Goal: Check status: Check status

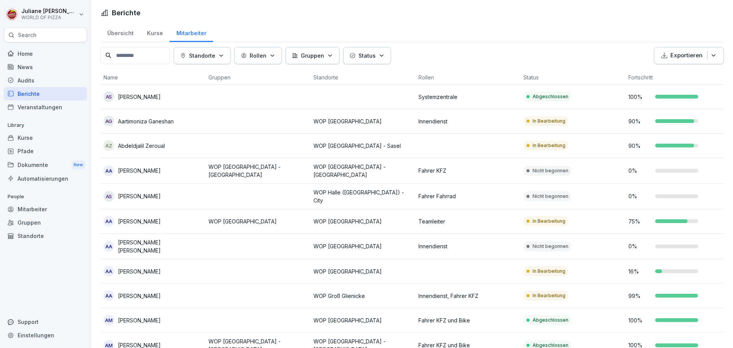
click at [31, 94] on div "Berichte" at bounding box center [45, 93] width 83 height 13
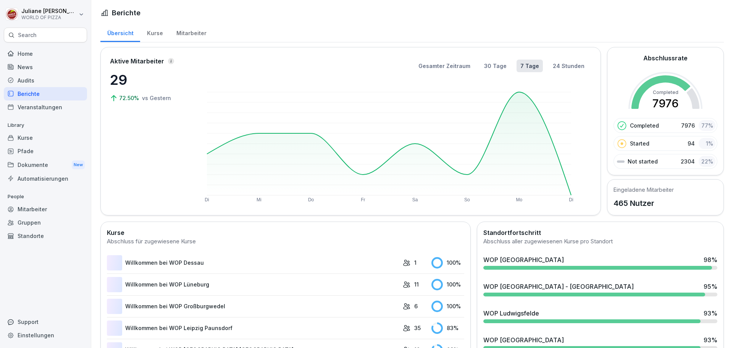
click at [29, 81] on div "Audits" at bounding box center [45, 80] width 83 height 13
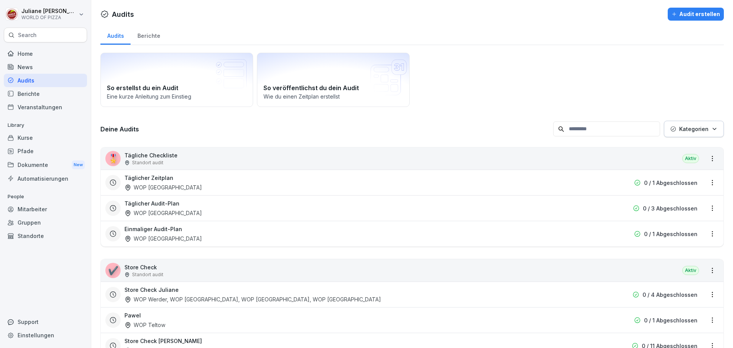
click at [29, 95] on div "Berichte" at bounding box center [45, 93] width 83 height 13
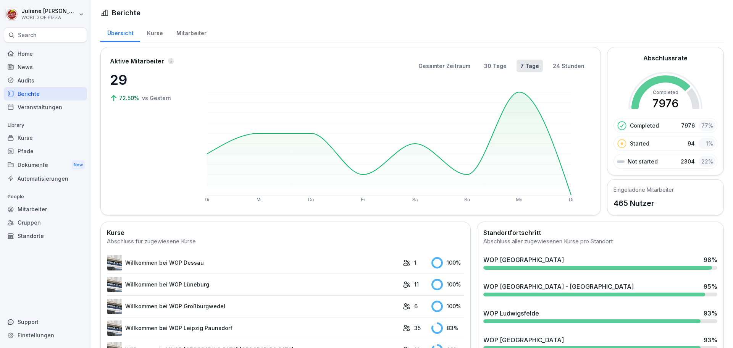
click at [29, 95] on div "Berichte" at bounding box center [45, 93] width 83 height 13
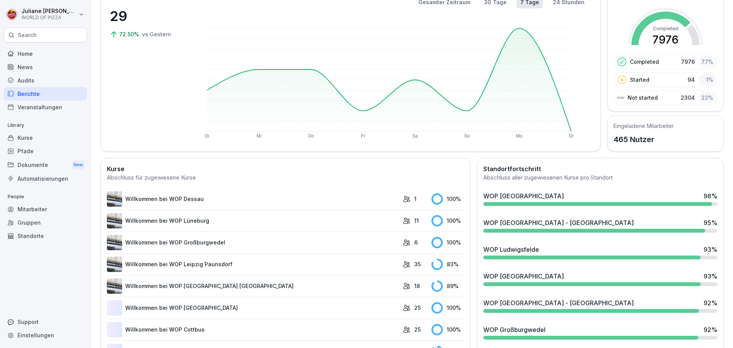
scroll to position [76, 0]
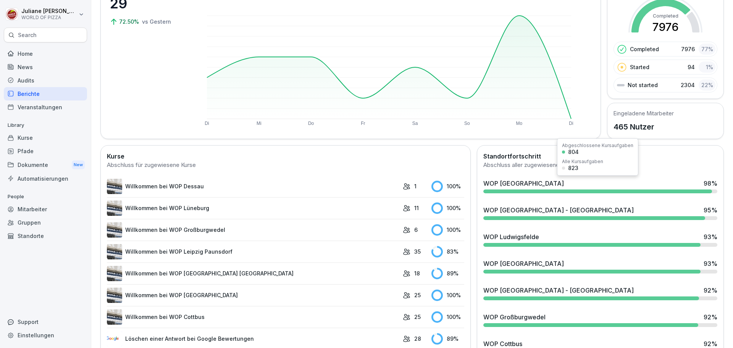
click at [616, 189] on div "WOP [GEOGRAPHIC_DATA] - Süd 98 %" at bounding box center [600, 186] width 240 height 21
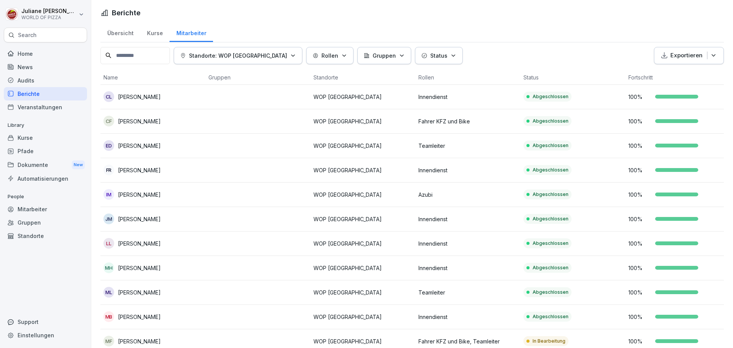
click at [120, 31] on div "Übersicht" at bounding box center [120, 32] width 40 height 19
click at [122, 32] on div "Übersicht" at bounding box center [120, 32] width 40 height 19
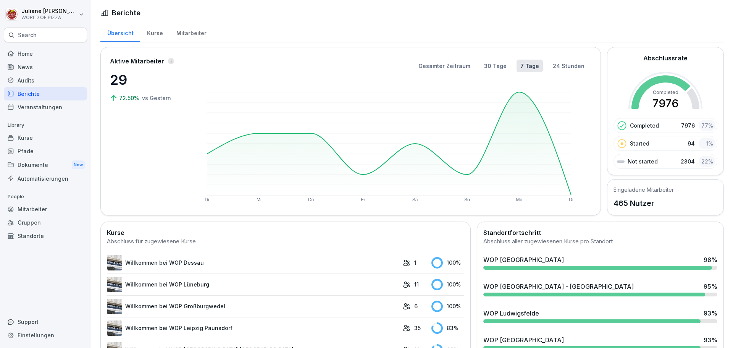
click at [29, 78] on div "Audits" at bounding box center [45, 80] width 83 height 13
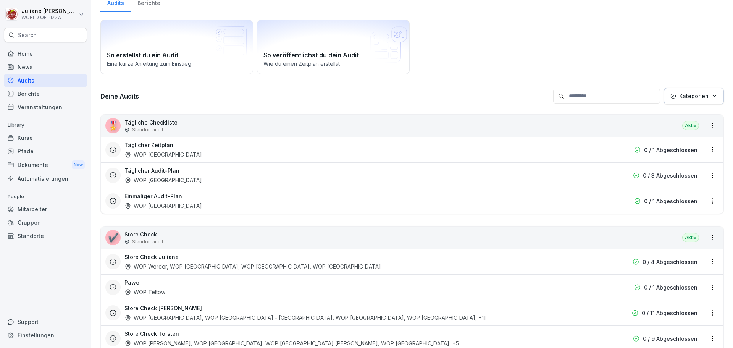
scroll to position [115, 0]
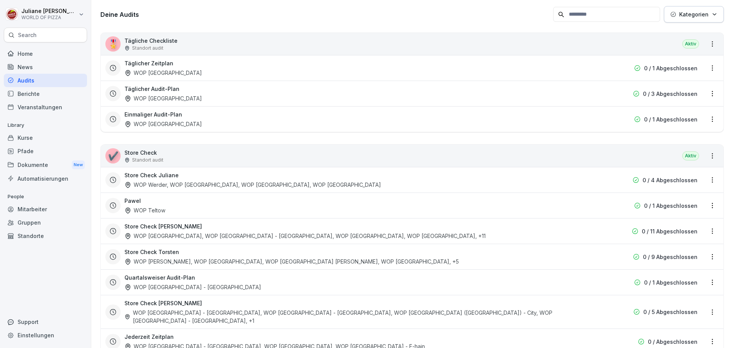
click at [159, 179] on h3 "Store Check Juliane" at bounding box center [151, 175] width 54 height 8
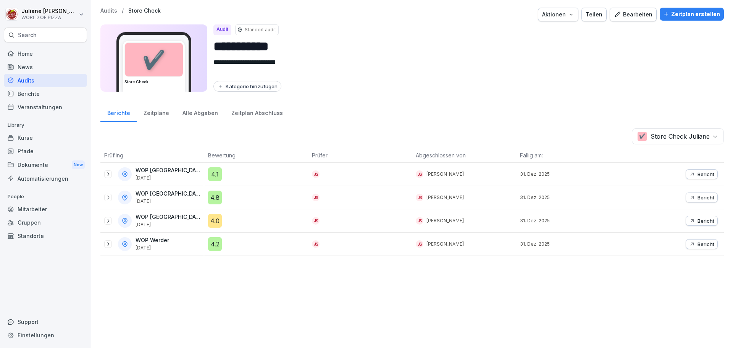
click at [123, 244] on icon at bounding box center [125, 243] width 5 height 5
click at [123, 245] on icon at bounding box center [124, 244] width 7 height 7
click at [107, 244] on icon at bounding box center [108, 244] width 6 height 6
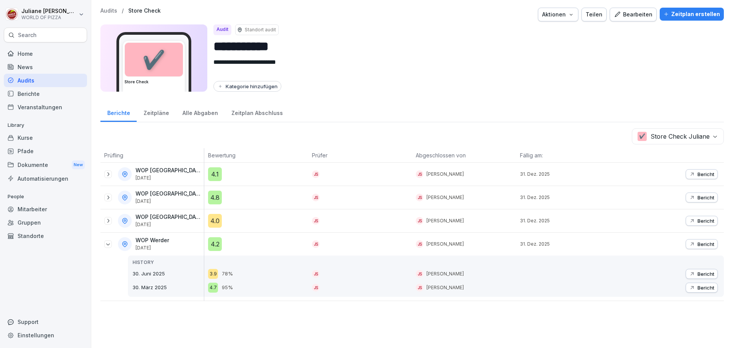
click at [698, 289] on p "Bericht" at bounding box center [706, 287] width 17 height 6
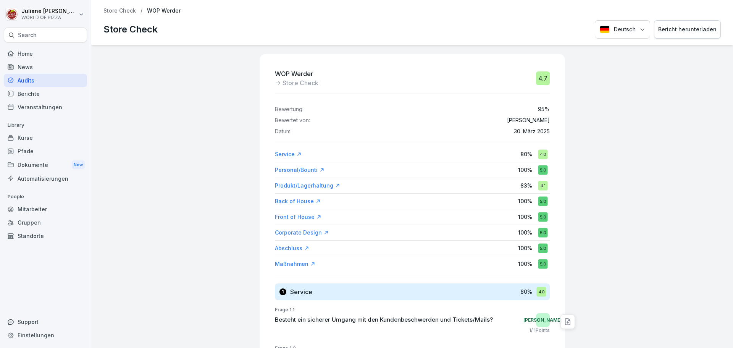
click at [299, 233] on div "Corporate Design" at bounding box center [302, 233] width 54 height 8
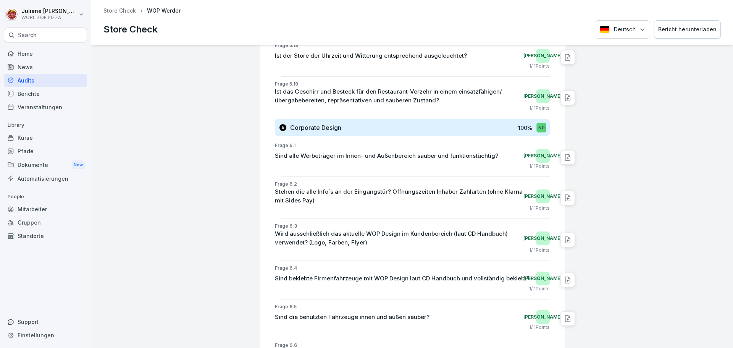
scroll to position [3995, 0]
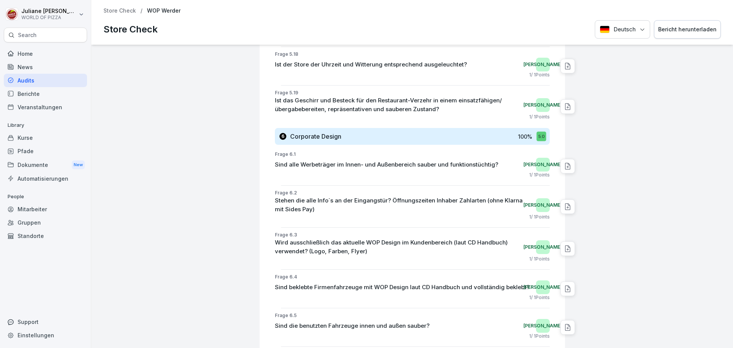
click at [113, 11] on p "Store Check" at bounding box center [119, 11] width 32 height 6
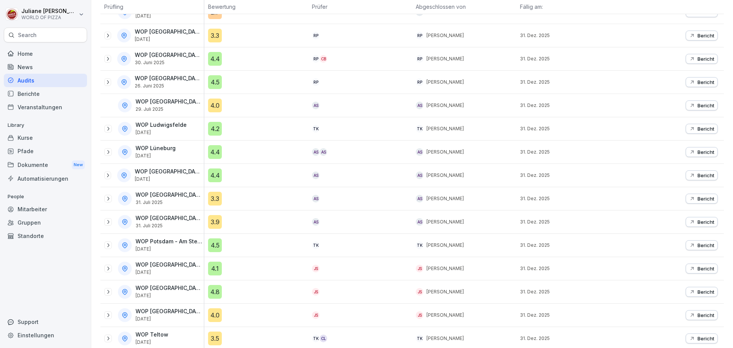
scroll to position [589, 0]
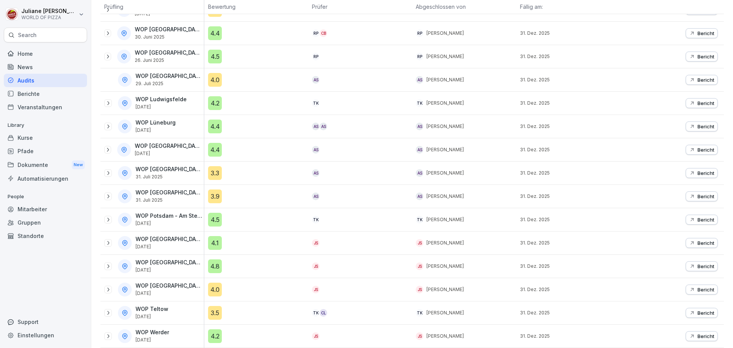
click at [110, 333] on icon at bounding box center [108, 336] width 6 height 6
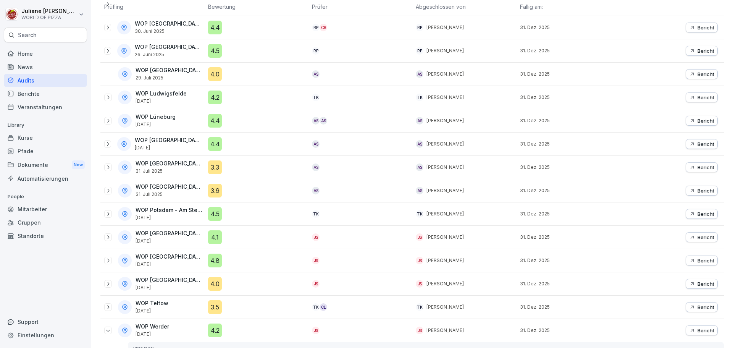
scroll to position [634, 0]
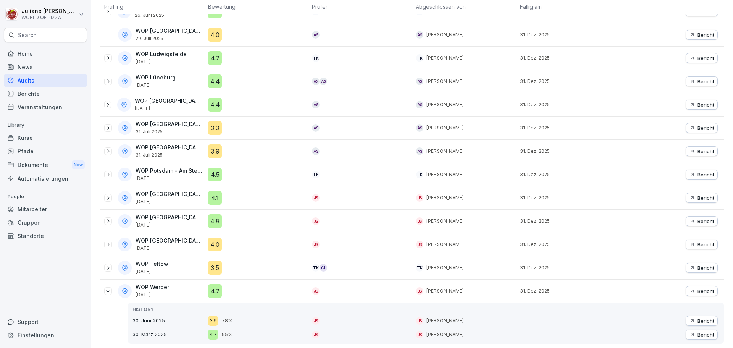
click at [703, 318] on p "Bericht" at bounding box center [706, 321] width 17 height 6
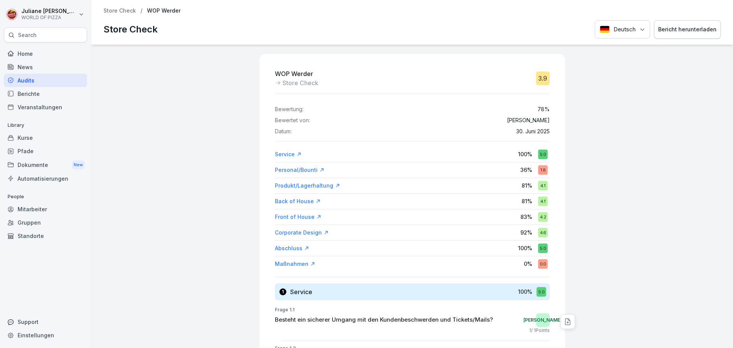
click at [302, 233] on div "Corporate Design" at bounding box center [302, 233] width 54 height 8
click at [112, 11] on p "Store Check" at bounding box center [119, 11] width 32 height 6
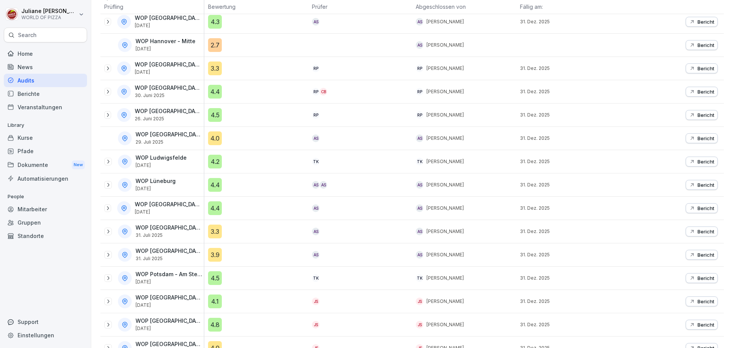
scroll to position [589, 0]
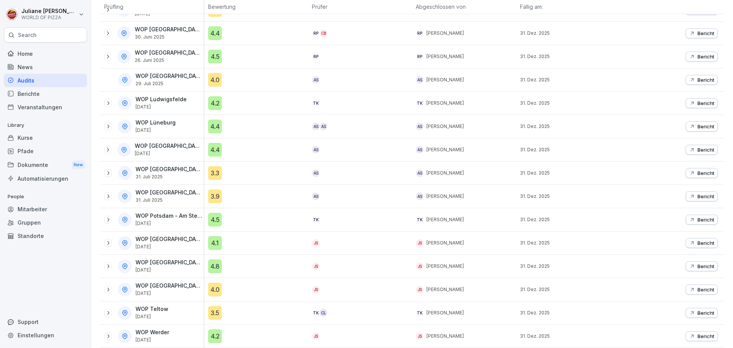
click at [112, 286] on div at bounding box center [108, 290] width 8 height 8
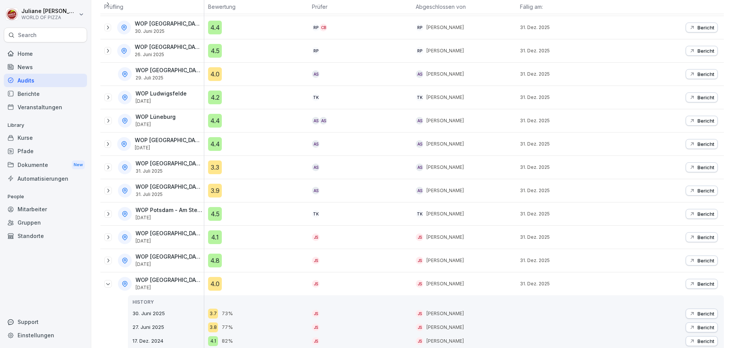
scroll to position [648, 0]
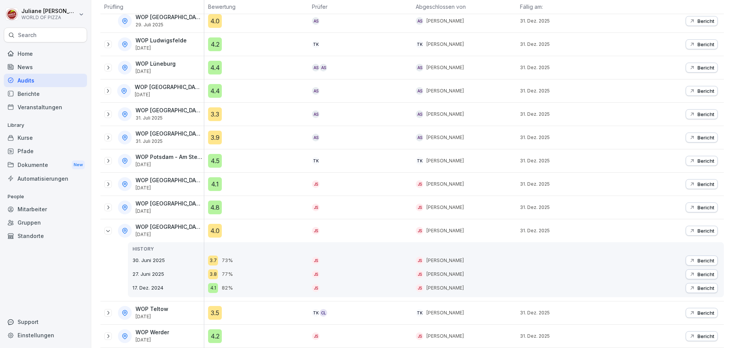
click at [158, 270] on p "27. Juni 2025" at bounding box center [168, 274] width 71 height 8
click at [698, 271] on p "Bericht" at bounding box center [706, 274] width 17 height 6
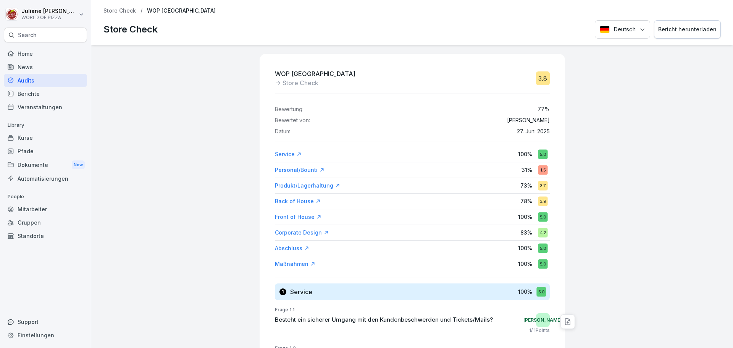
click at [292, 234] on div "Corporate Design" at bounding box center [302, 233] width 54 height 8
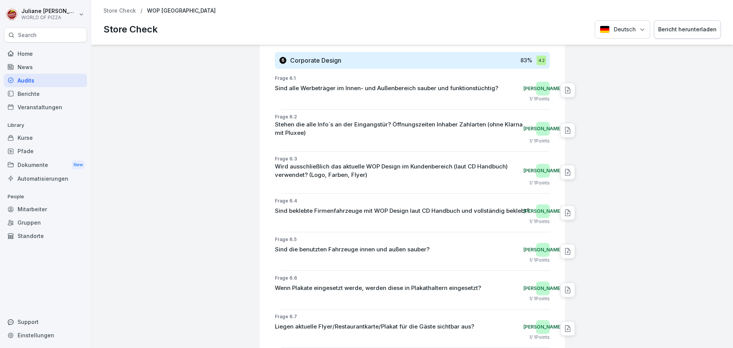
click at [564, 126] on icon at bounding box center [568, 130] width 8 height 8
click at [385, 120] on p "Stehen die alle Info´s an der Eingangstür? Öffnungszeiten Inhaber Zahlarten (oh…" at bounding box center [403, 128] width 257 height 17
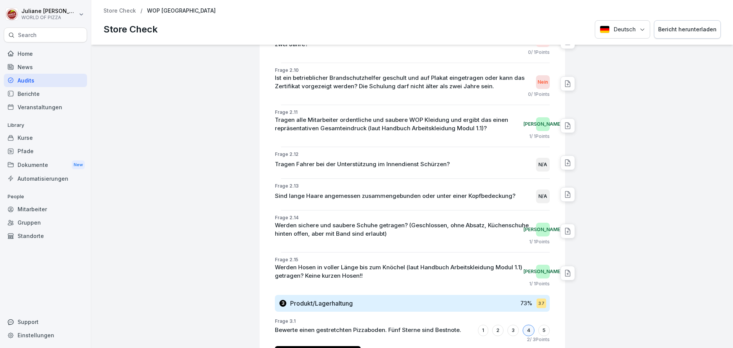
scroll to position [787, 0]
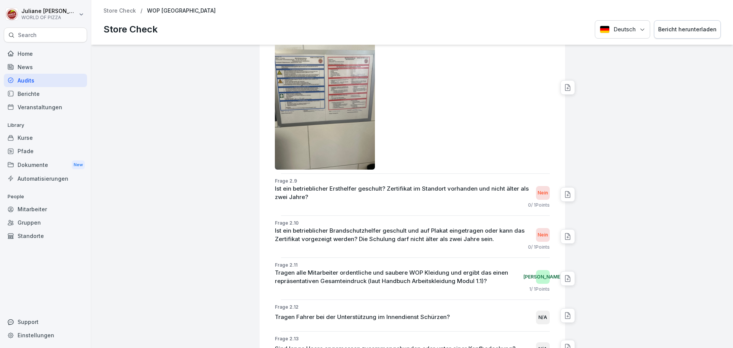
click at [124, 11] on p "Store Check" at bounding box center [119, 11] width 32 height 6
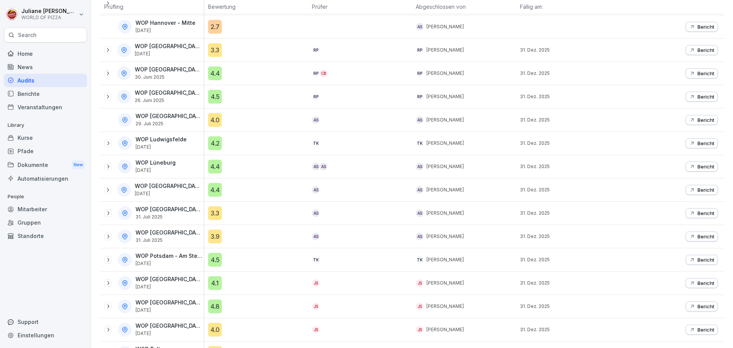
scroll to position [589, 0]
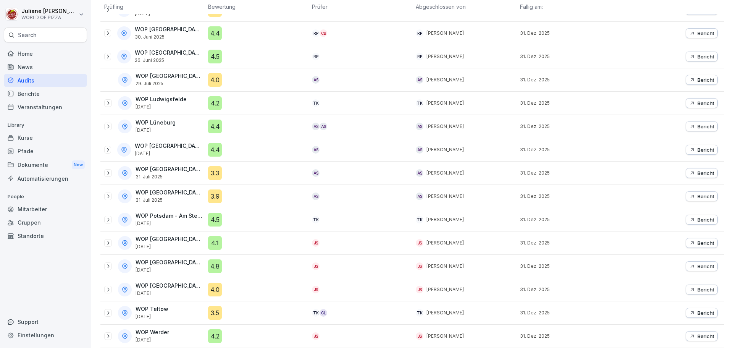
click at [105, 286] on icon at bounding box center [108, 289] width 6 height 6
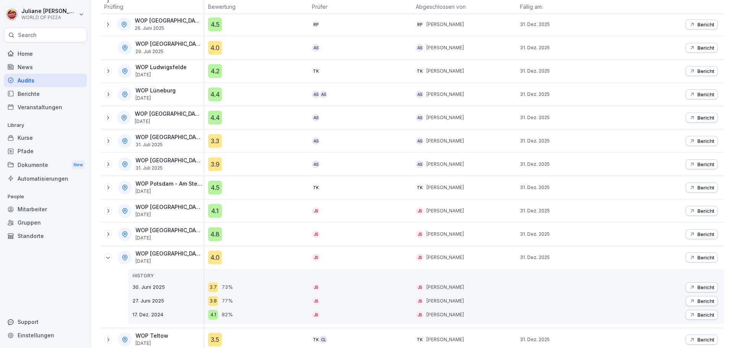
scroll to position [648, 0]
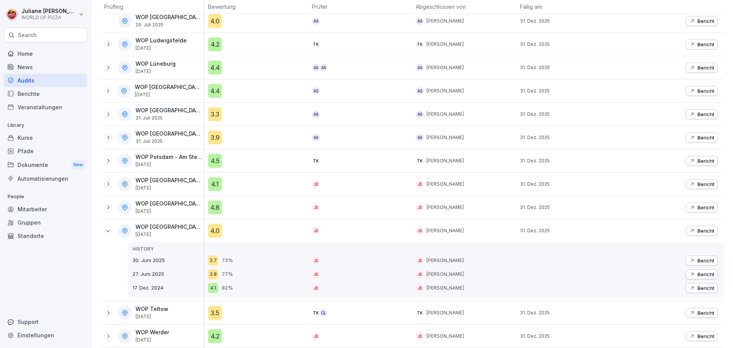
click at [156, 257] on p "30. Juni 2025" at bounding box center [168, 261] width 71 height 8
click at [702, 271] on p "Bericht" at bounding box center [706, 274] width 17 height 6
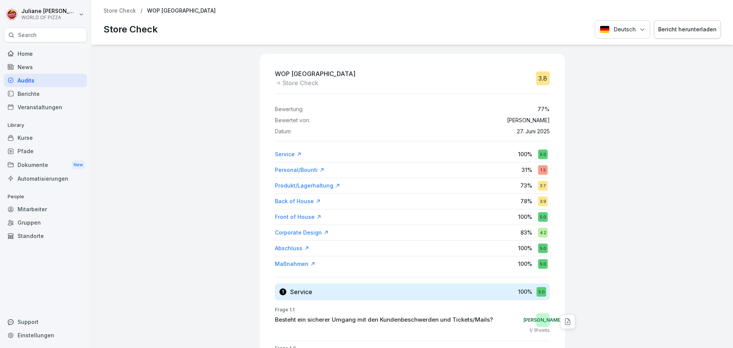
click at [301, 234] on div "Corporate Design" at bounding box center [302, 233] width 54 height 8
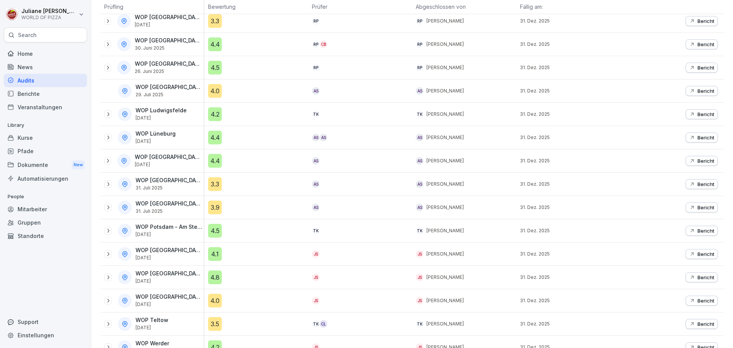
scroll to position [573, 0]
click at [108, 279] on icon at bounding box center [108, 277] width 6 height 6
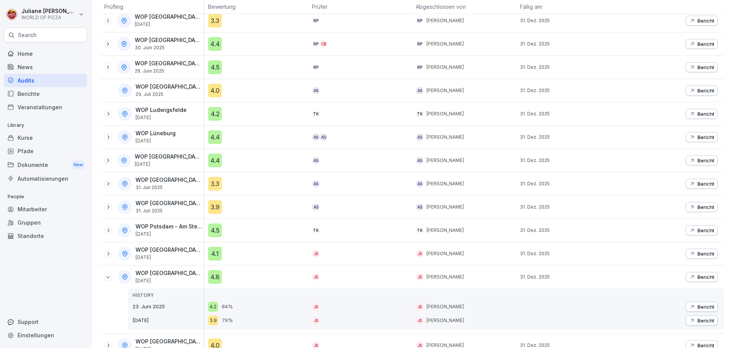
click at [108, 279] on icon at bounding box center [108, 277] width 6 height 6
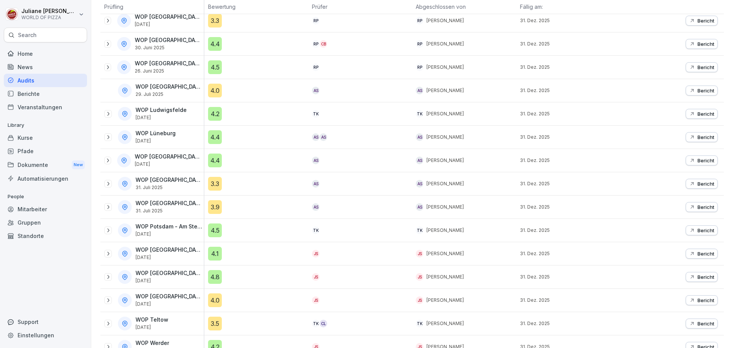
click at [112, 302] on div "WOP [GEOGRAPHIC_DATA] - West [DATE]" at bounding box center [154, 300] width 100 height 14
click at [109, 301] on icon at bounding box center [108, 300] width 6 height 6
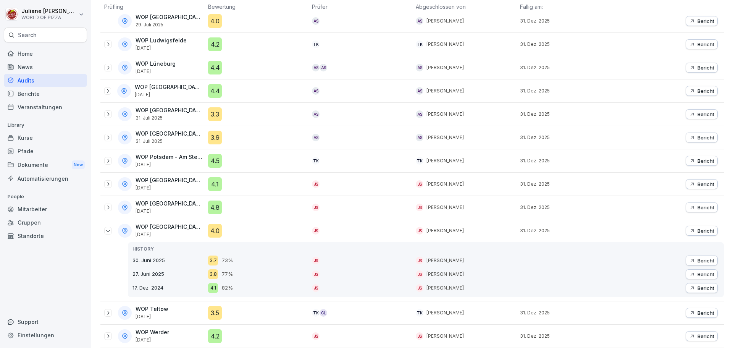
scroll to position [648, 0]
click at [704, 257] on p "Bericht" at bounding box center [706, 260] width 17 height 6
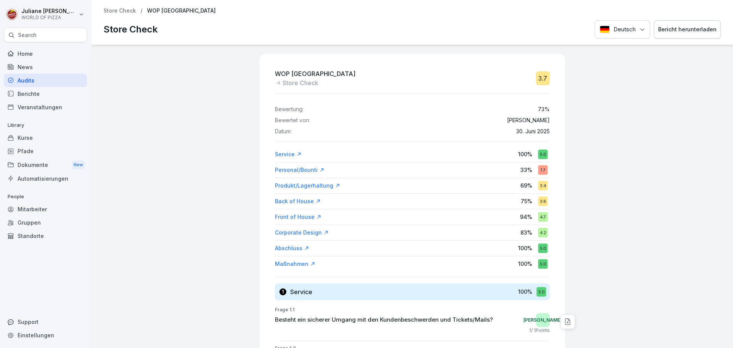
click at [291, 231] on div "Corporate Design" at bounding box center [302, 233] width 54 height 8
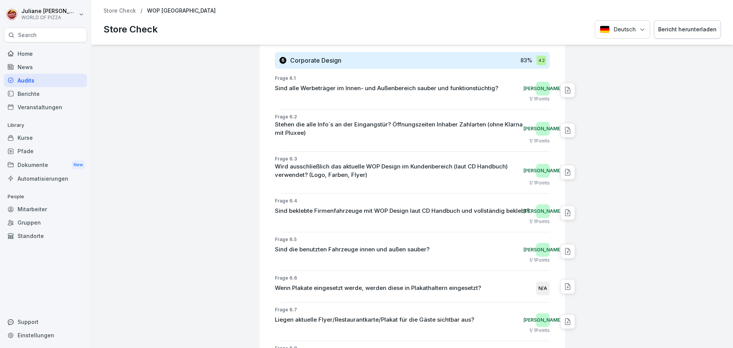
click at [116, 13] on p "Store Check" at bounding box center [119, 11] width 32 height 6
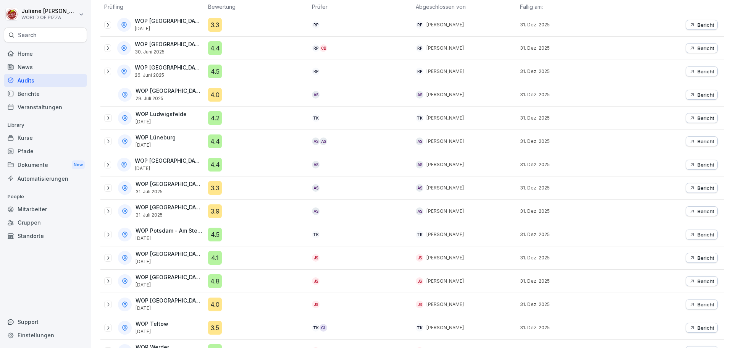
scroll to position [573, 0]
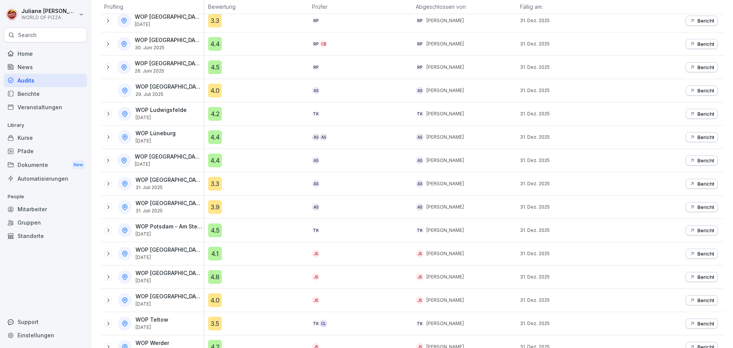
click at [108, 252] on icon at bounding box center [108, 254] width 2 height 4
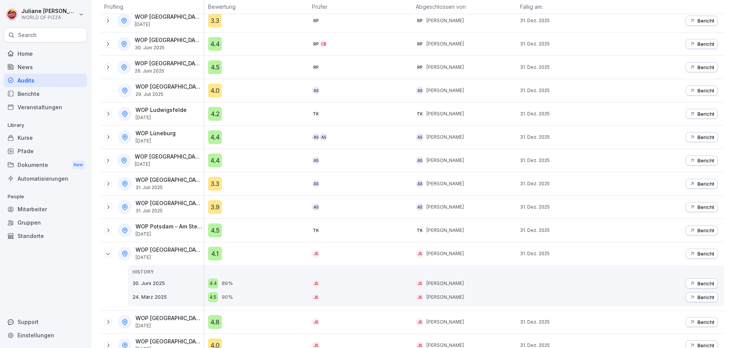
click at [699, 297] on p "Bericht" at bounding box center [706, 297] width 17 height 6
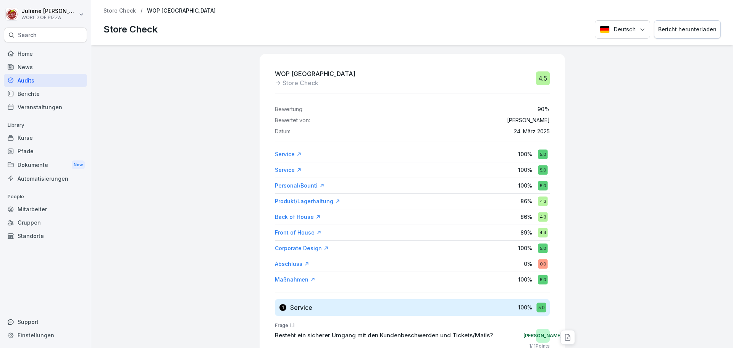
click at [288, 247] on div "Corporate Design" at bounding box center [302, 248] width 54 height 8
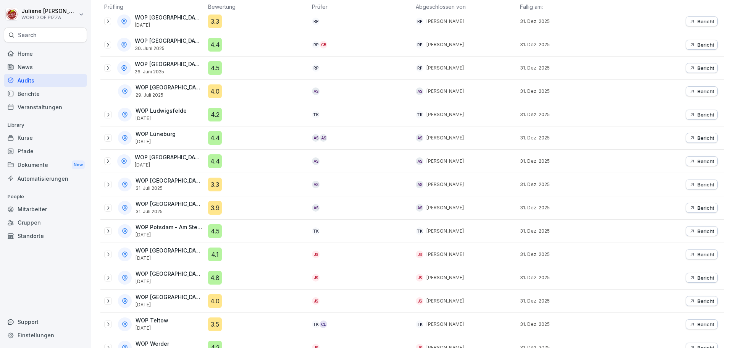
scroll to position [573, 0]
click at [108, 254] on icon at bounding box center [108, 254] width 2 height 4
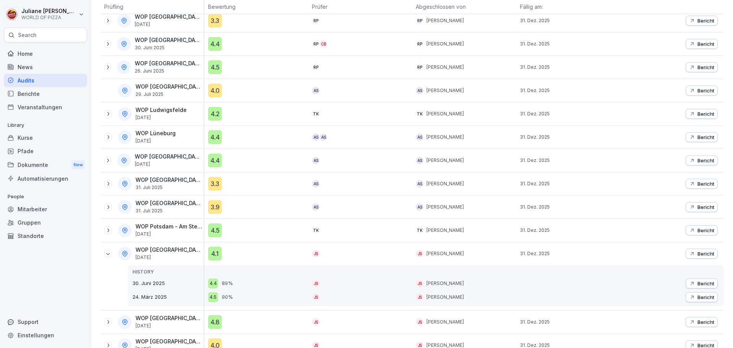
click at [705, 283] on p "Bericht" at bounding box center [706, 283] width 17 height 6
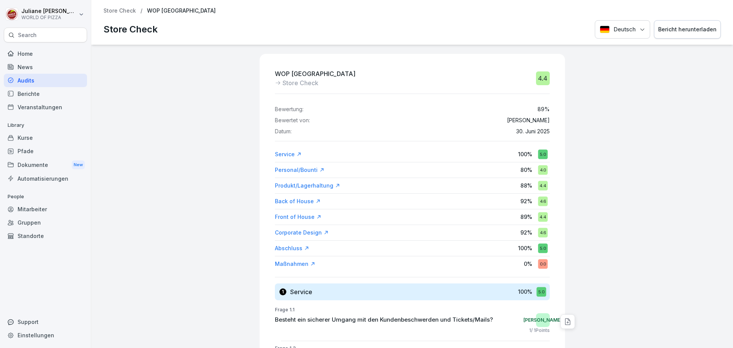
click at [285, 233] on div "Corporate Design" at bounding box center [302, 233] width 54 height 8
